Goal: Navigation & Orientation: Go to known website

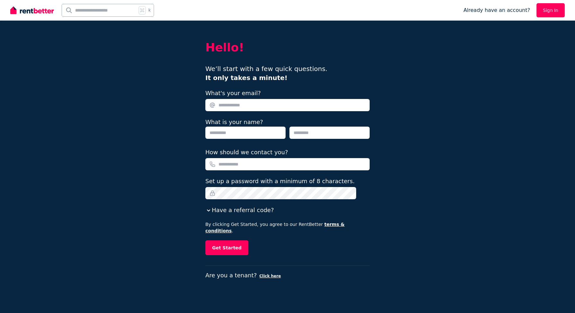
click at [557, 14] on link "Sign In" at bounding box center [551, 10] width 28 height 14
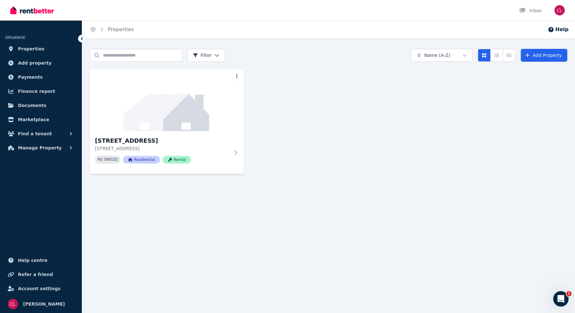
click at [286, 217] on div "Home Properties Help Search properties Filter Name (A-Z) Add Property 4/280 Mer…" at bounding box center [287, 156] width 575 height 313
click at [404, 108] on div "4/280 Merrylands Rd, Merrylands 4/280 Merrylands Rd, Merrylands NSW 2160 PID 39…" at bounding box center [329, 121] width 478 height 104
